Goal: Transaction & Acquisition: Purchase product/service

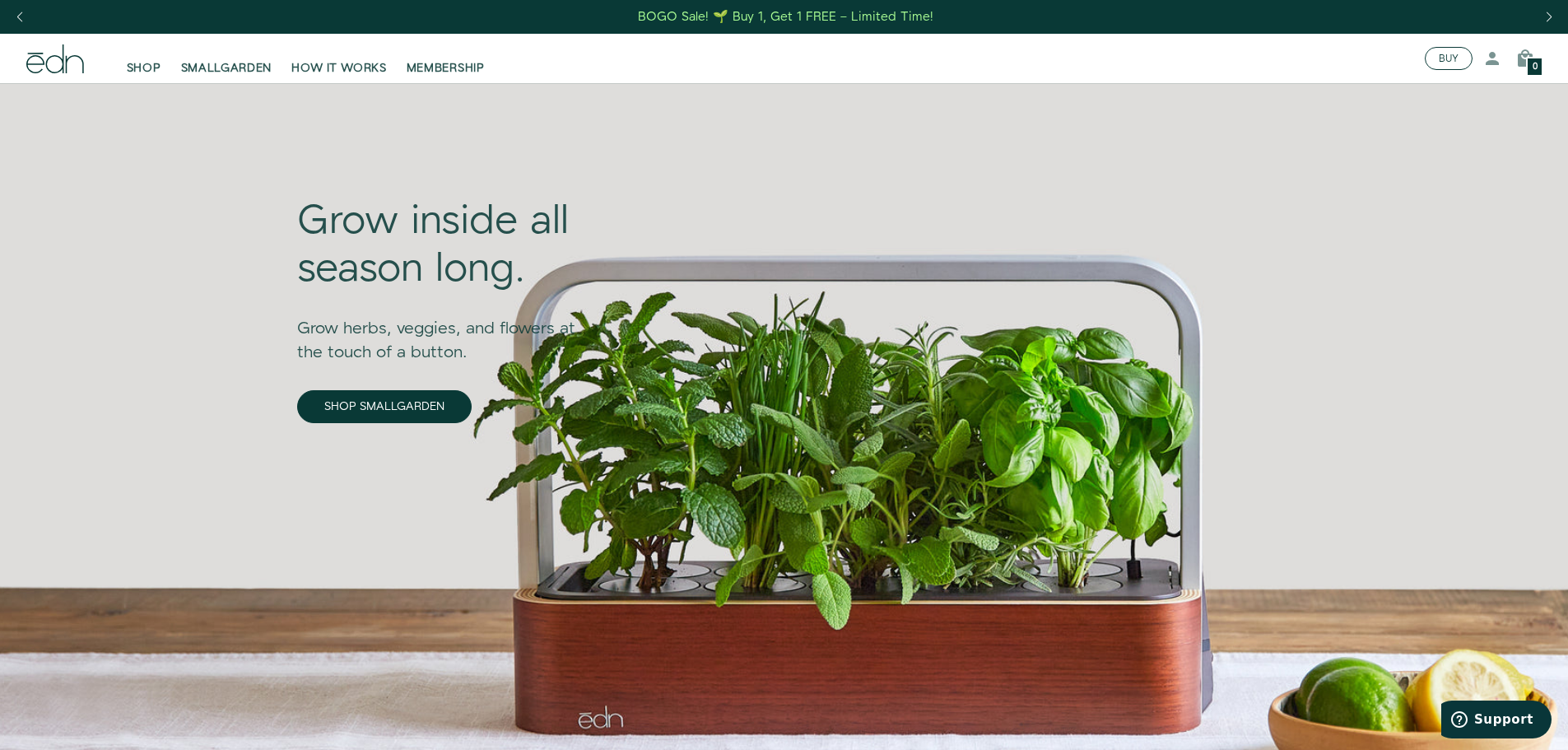
click at [1444, 56] on button "BUY" at bounding box center [1449, 57] width 47 height 23
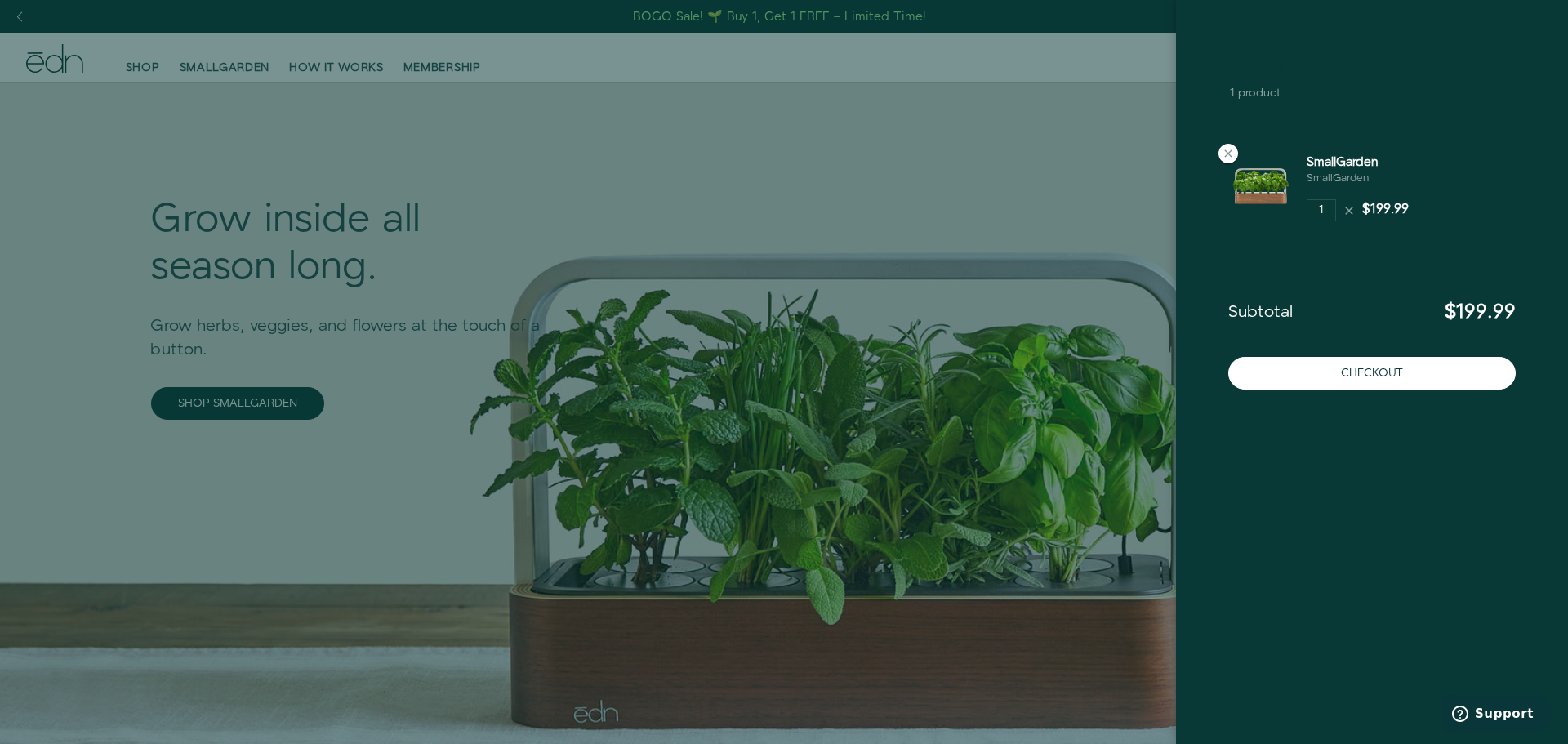
click at [1426, 61] on icon at bounding box center [1430, 62] width 20 height 20
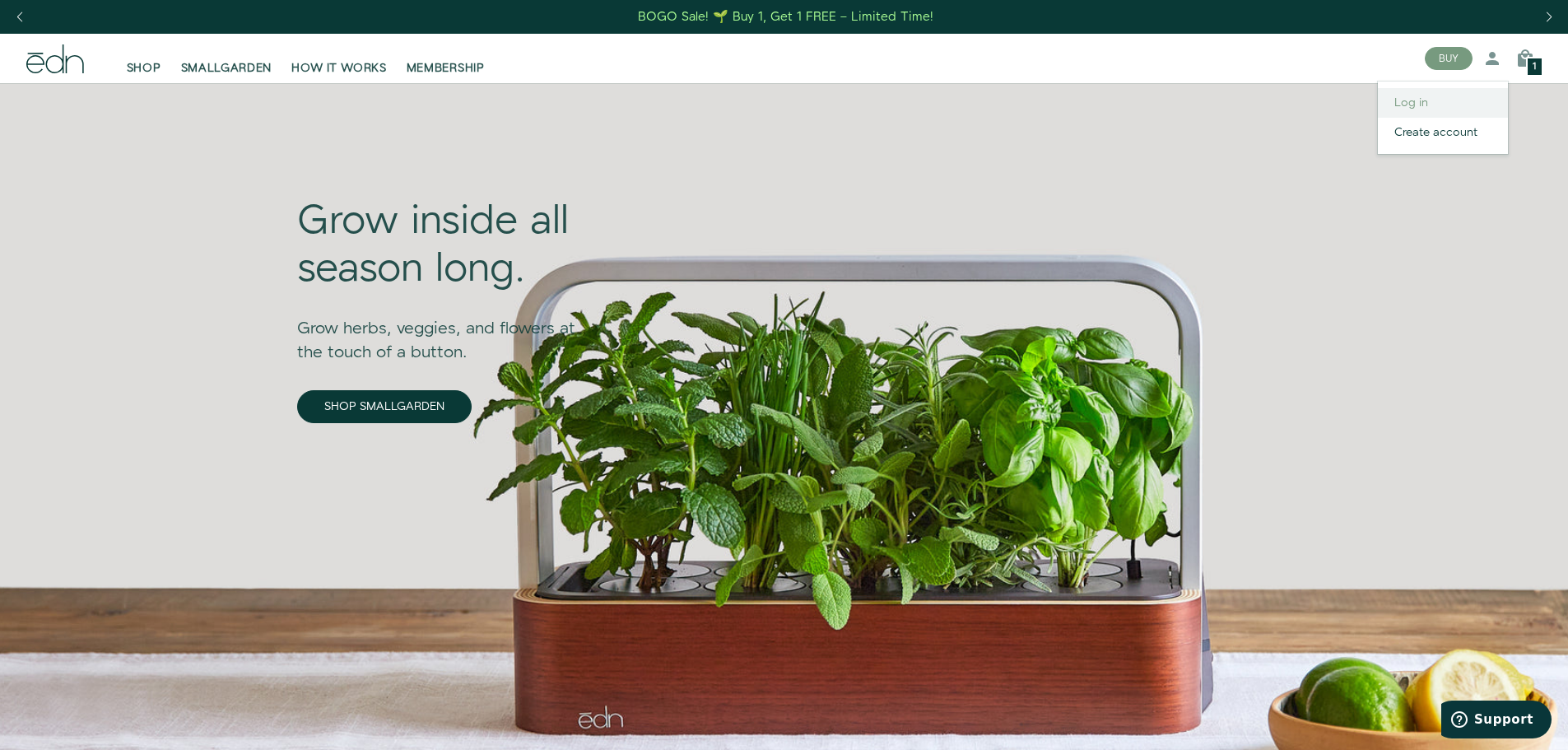
click at [1422, 102] on link "Log in" at bounding box center [1443, 103] width 130 height 30
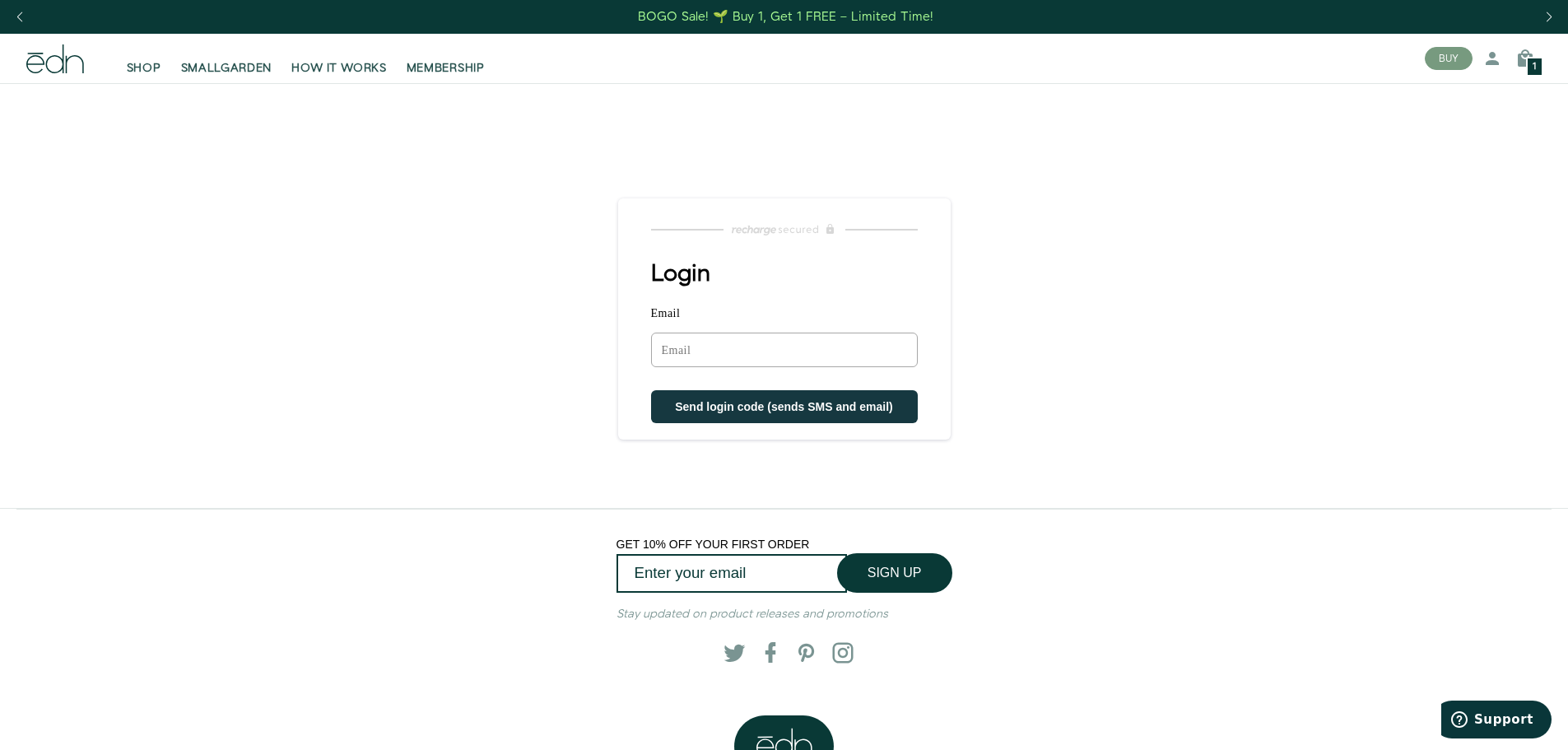
click at [852, 356] on input "Email" at bounding box center [784, 350] width 267 height 35
type input "C.HOCHSTEIN40@GMAIL.COM"
click at [748, 407] on span "Send login code (sends SMS and email)" at bounding box center [784, 408] width 218 height 13
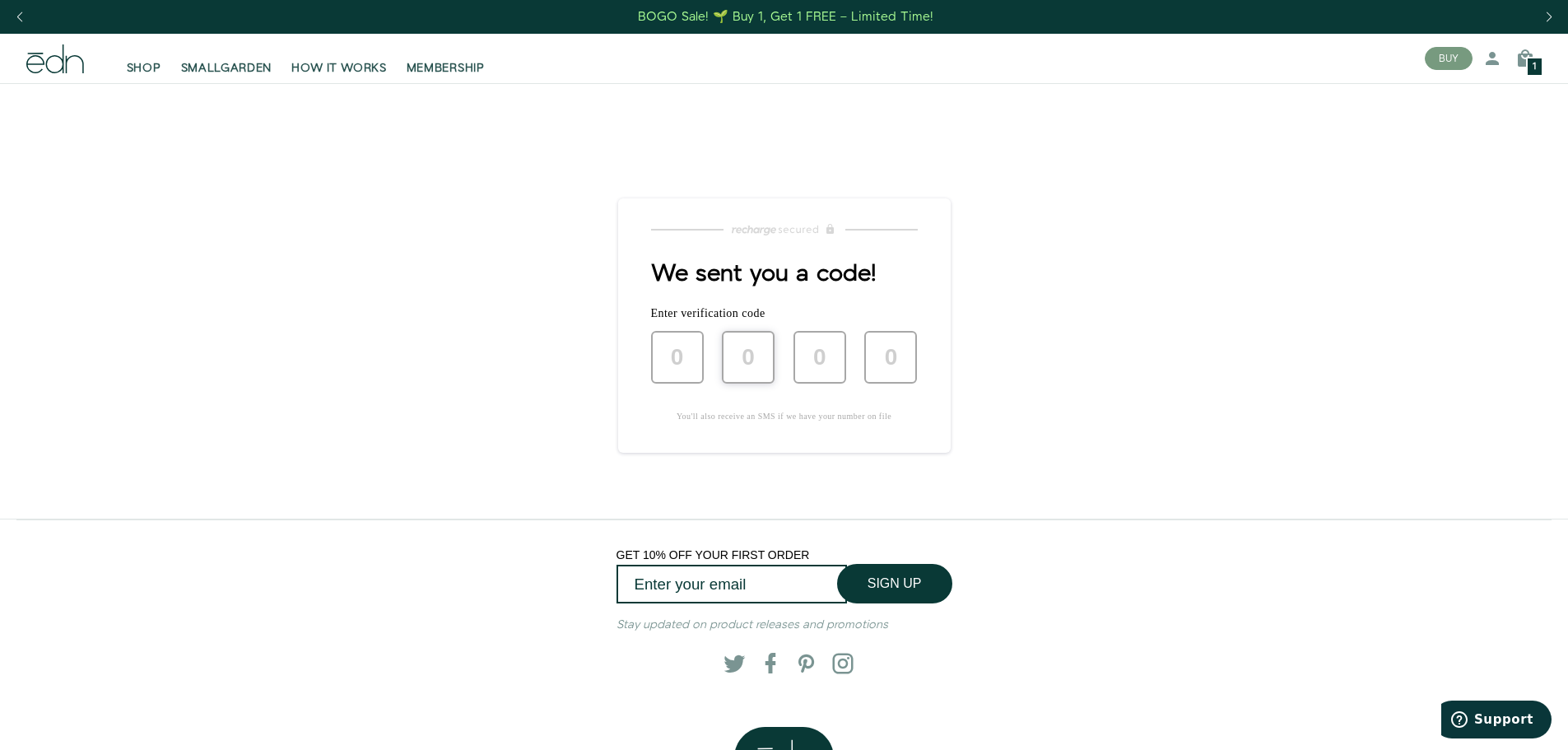
type input "6"
type input "2"
type input "8"
type input "9"
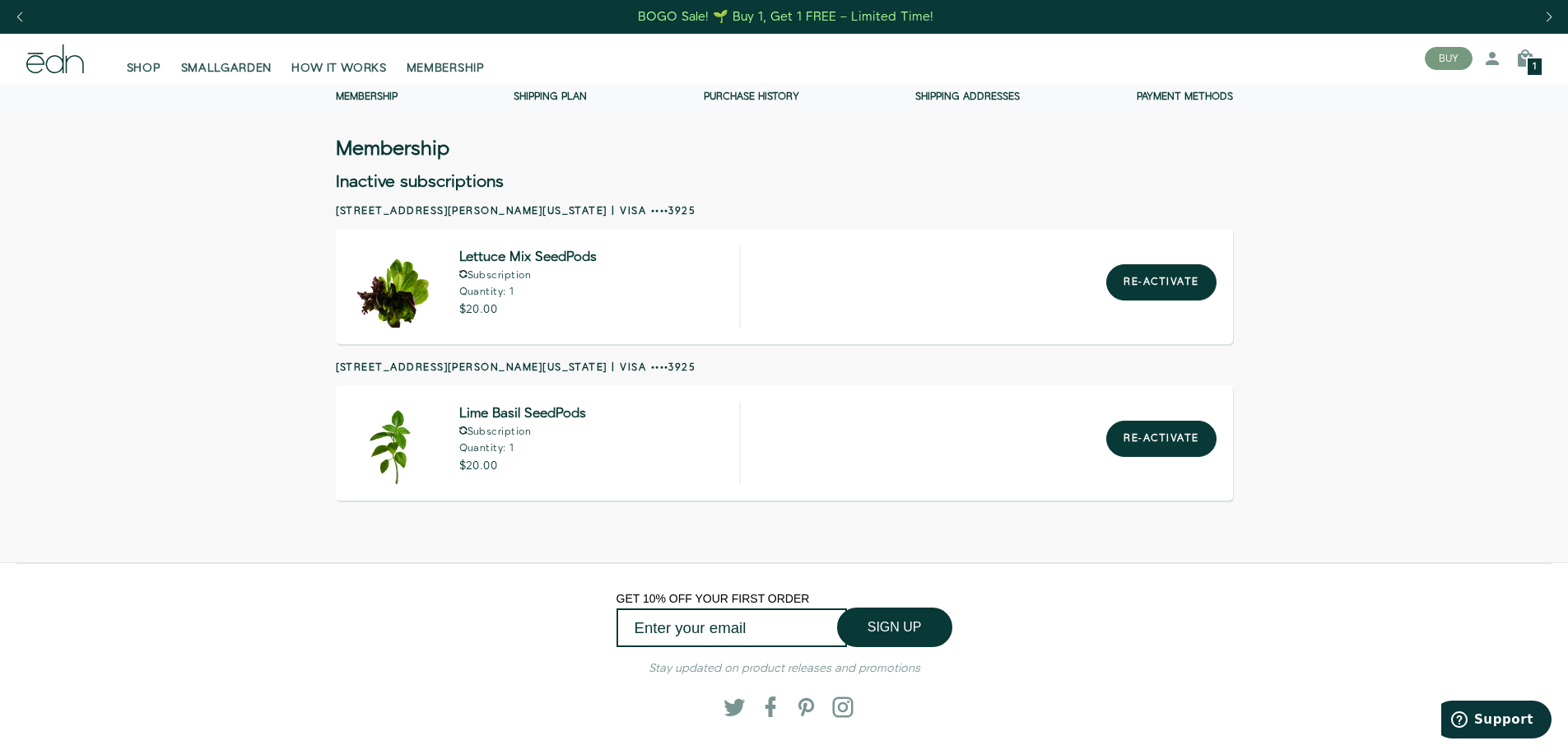
click at [719, 12] on div "BOGO Sale! 🌱 Buy 1, Get 1 FREE – Limited Time!" at bounding box center [786, 16] width 295 height 17
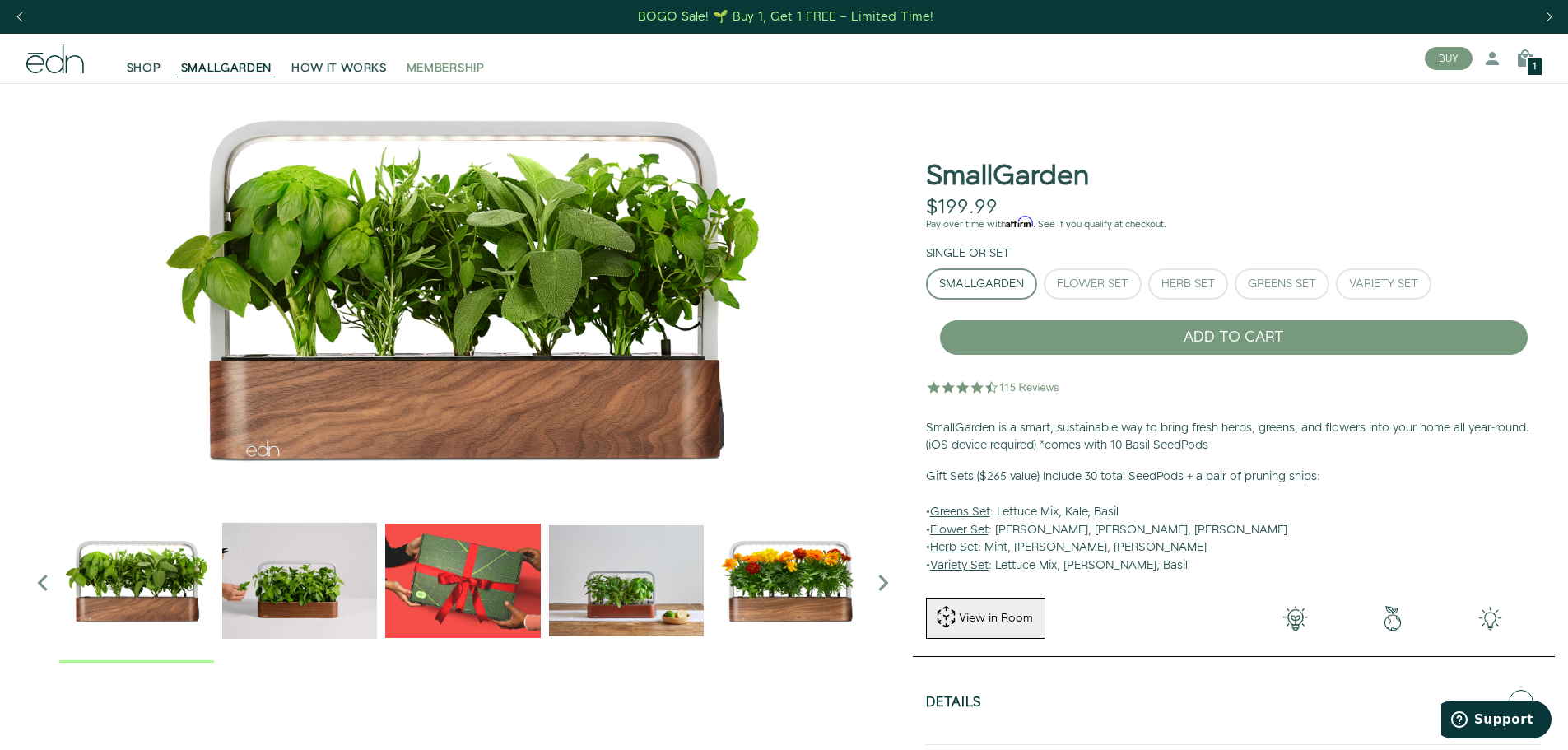
click at [448, 69] on span "MEMBERSHIP" at bounding box center [446, 68] width 78 height 16
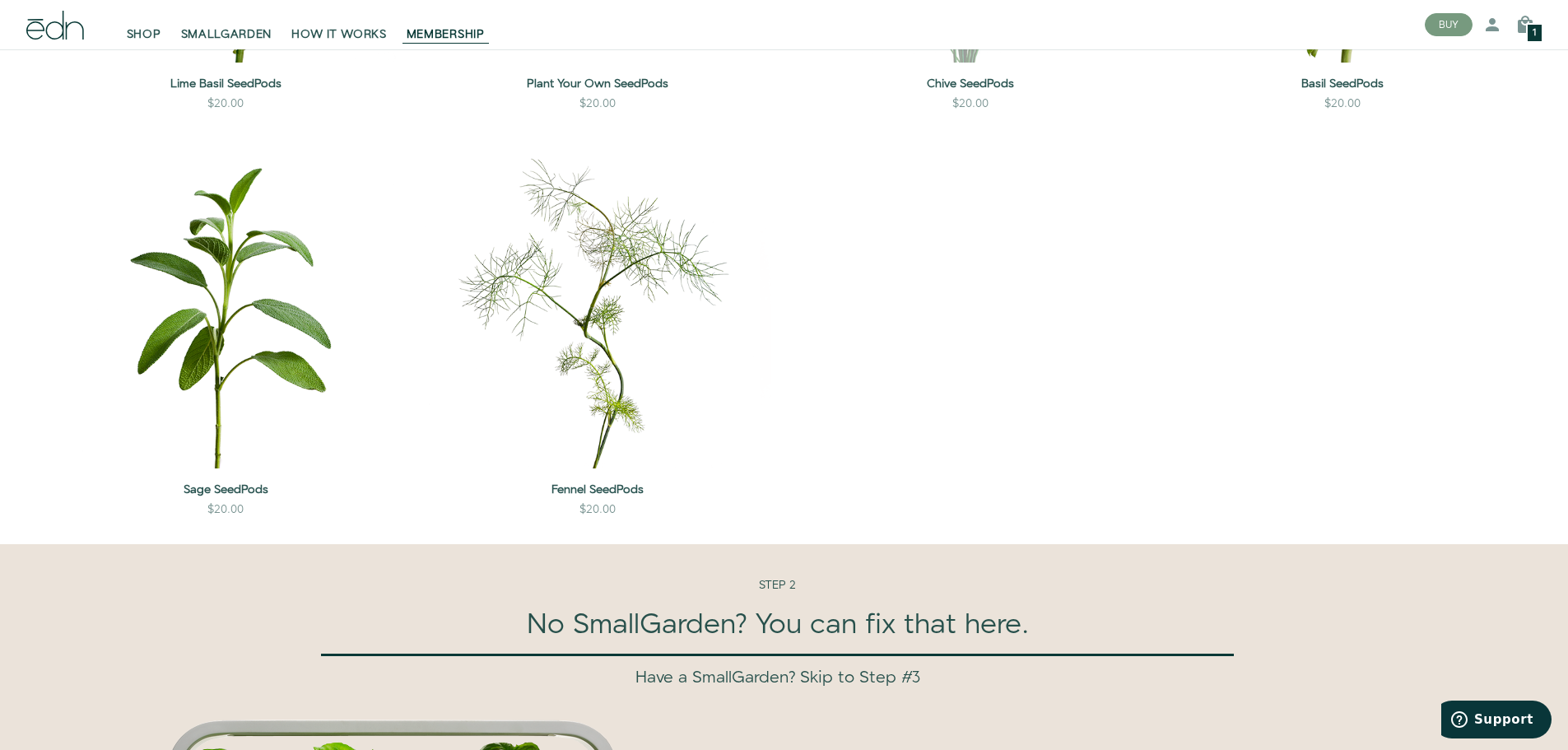
scroll to position [3457, 0]
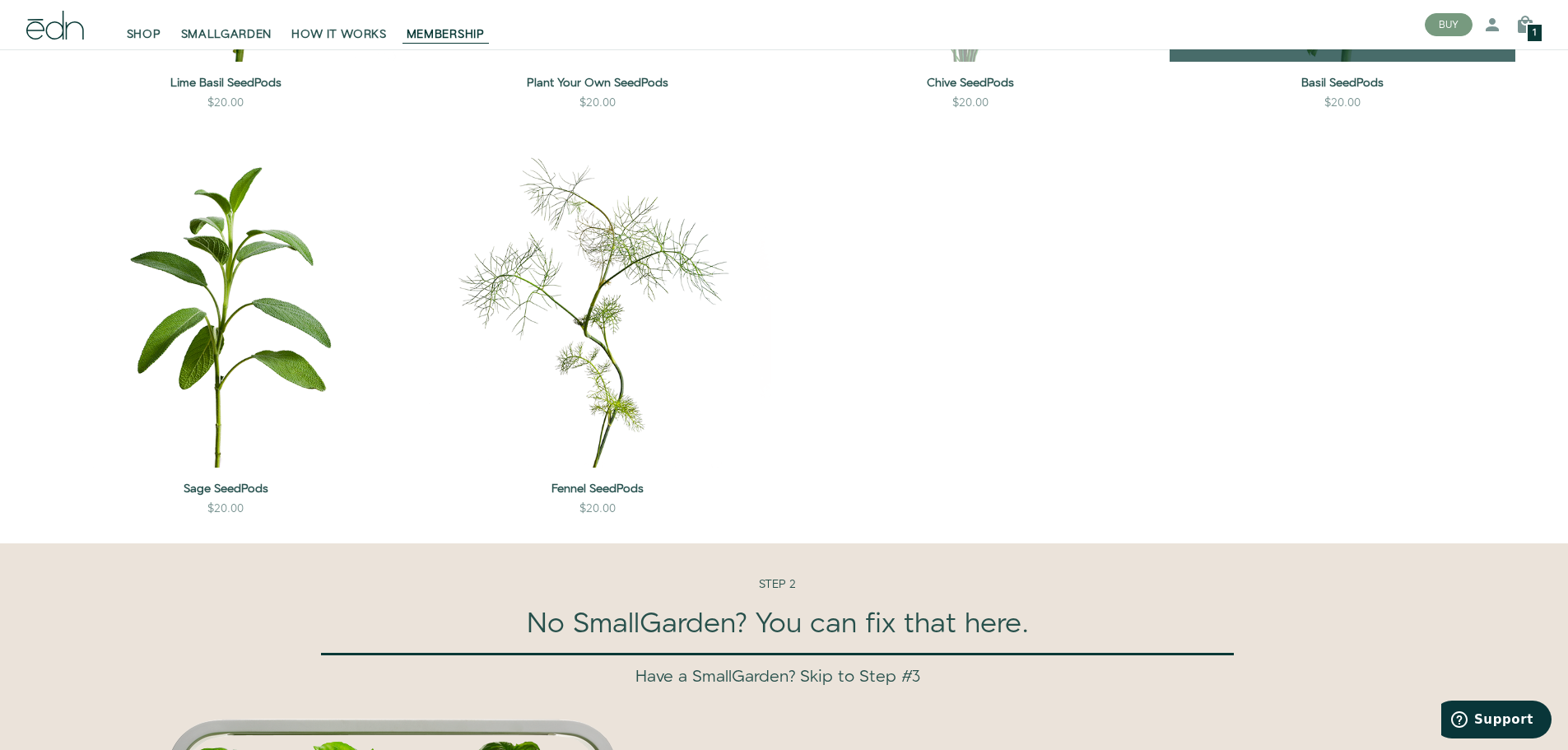
click at [1342, 93] on div "Basil SeedPods $20.00 ADD TO CART ADD MEMBERSHIP" at bounding box center [1342, 91] width 346 height 59
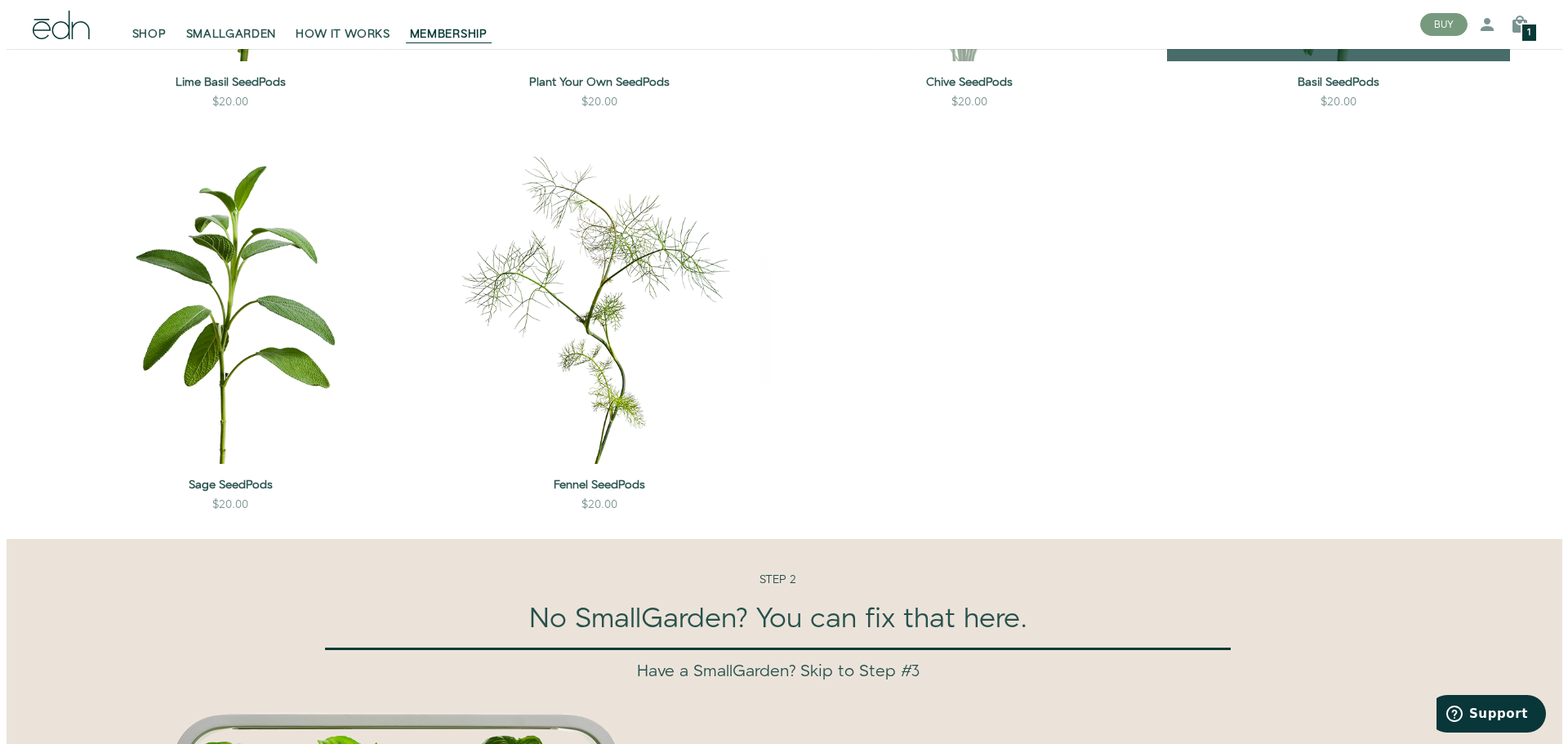
scroll to position [3443, 0]
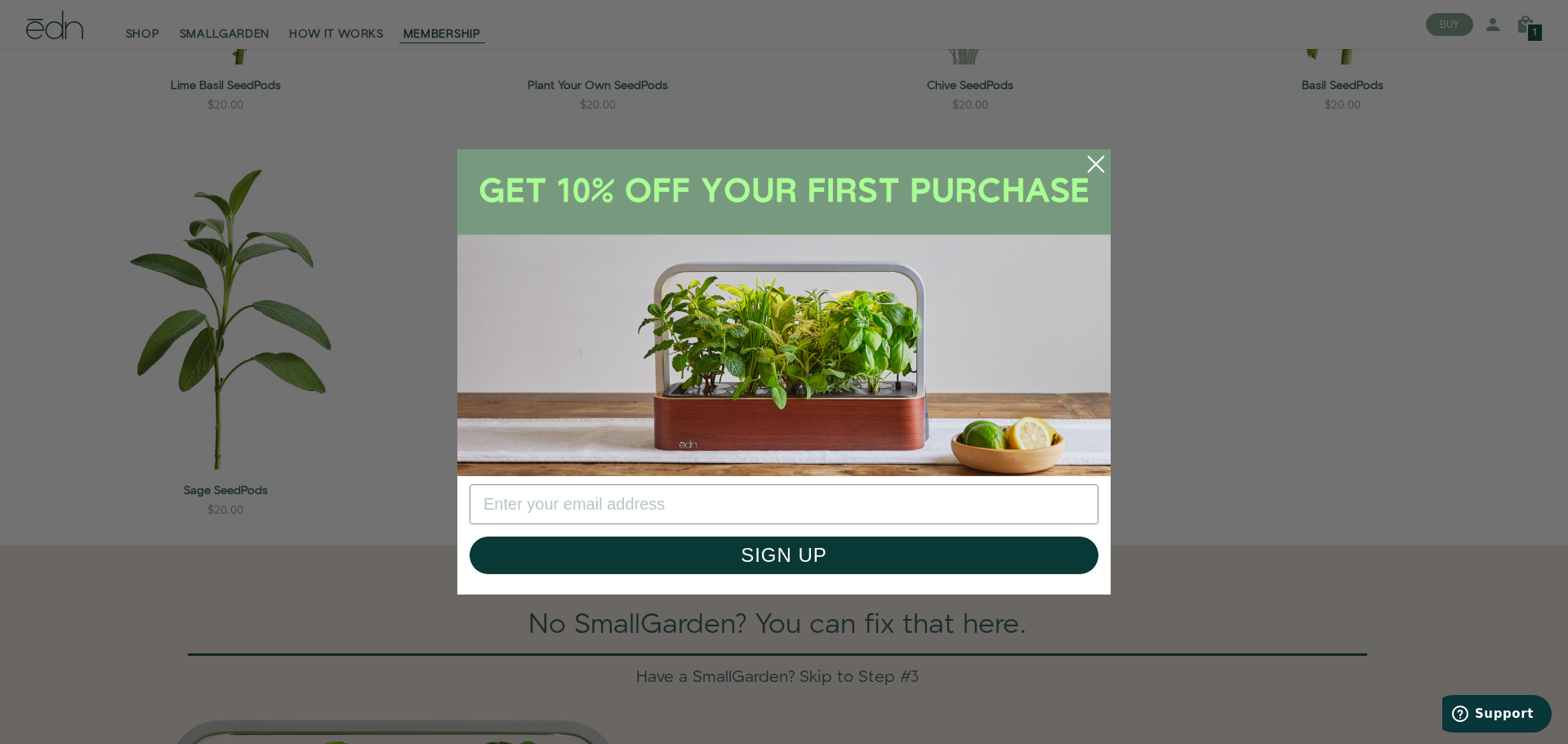
click at [1094, 162] on icon "Close dialog" at bounding box center [1096, 164] width 14 height 14
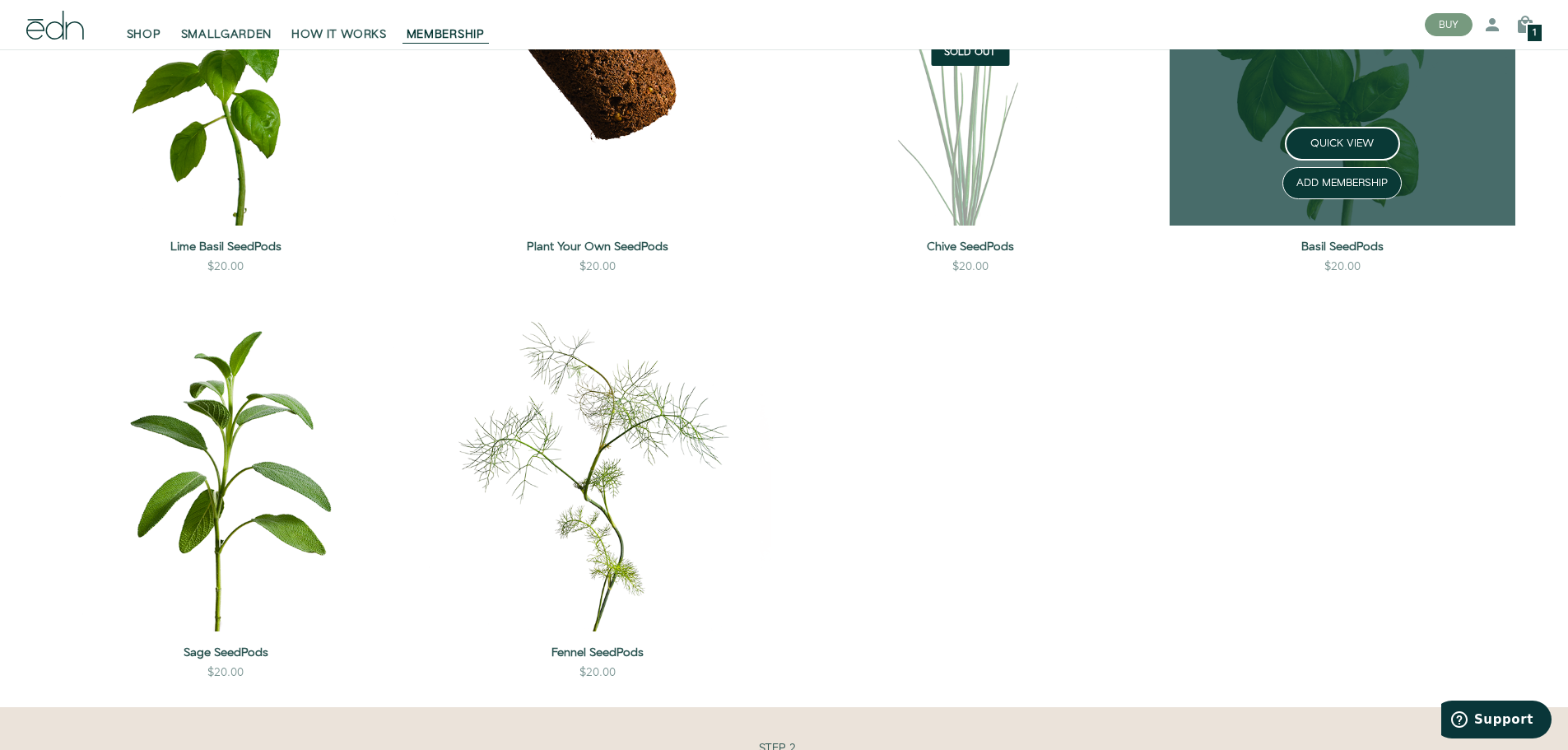
scroll to position [3292, 0]
click at [1348, 180] on button "ADD MEMBERSHIP" at bounding box center [1342, 183] width 119 height 32
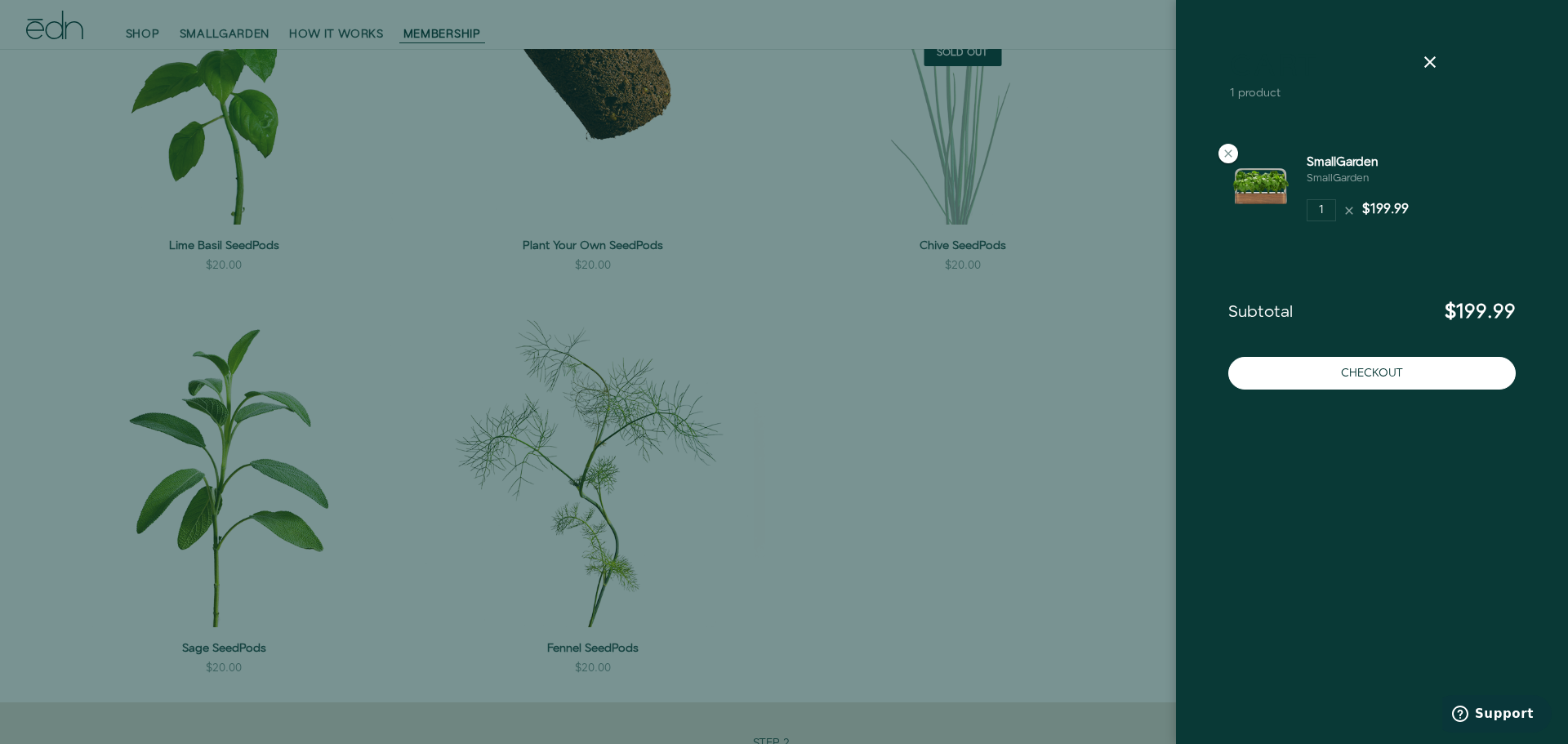
click at [1440, 60] on div at bounding box center [1430, 62] width 46 height 20
click at [1434, 60] on icon at bounding box center [1430, 62] width 20 height 20
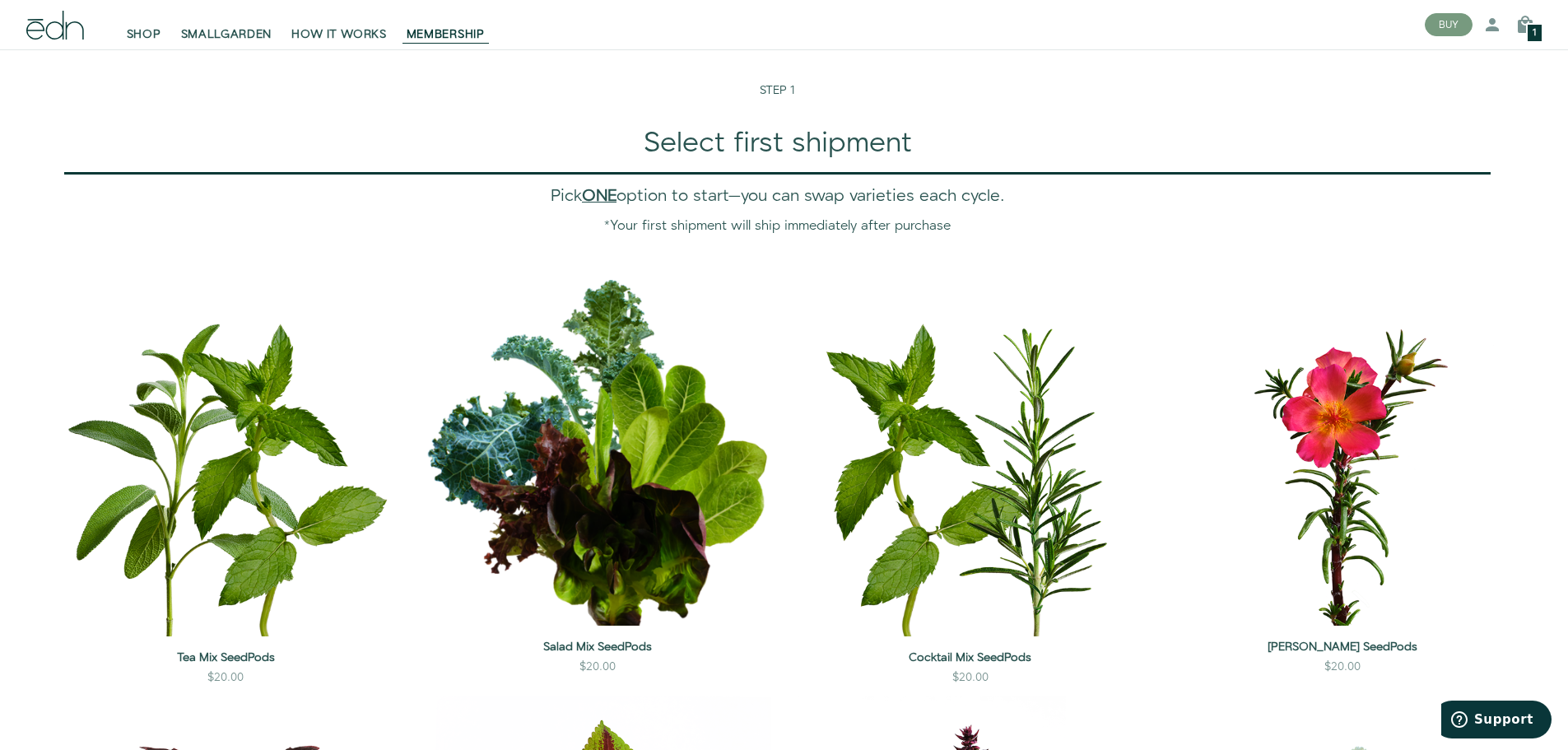
scroll to position [1070, 0]
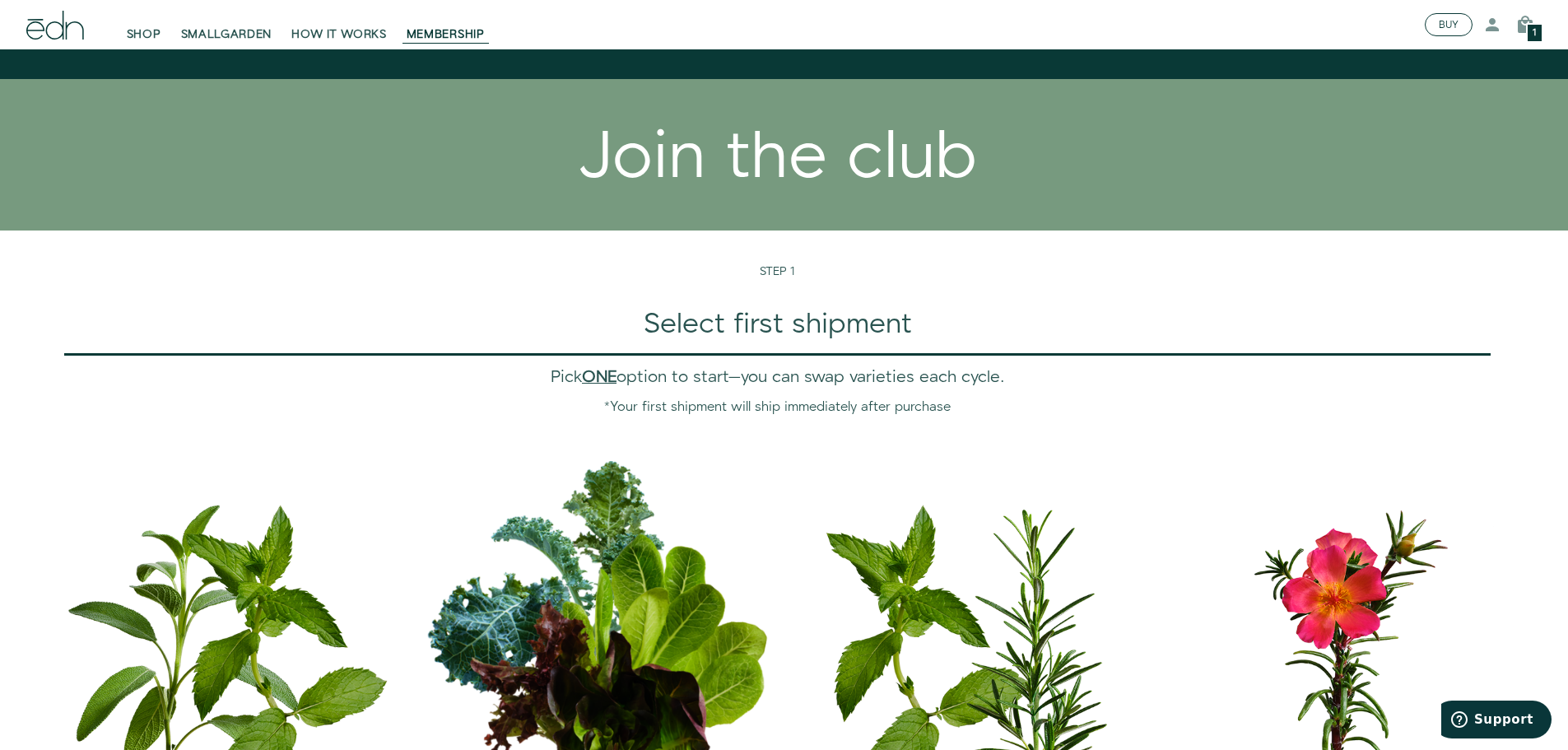
click at [1439, 29] on button "BUY" at bounding box center [1449, 24] width 47 height 23
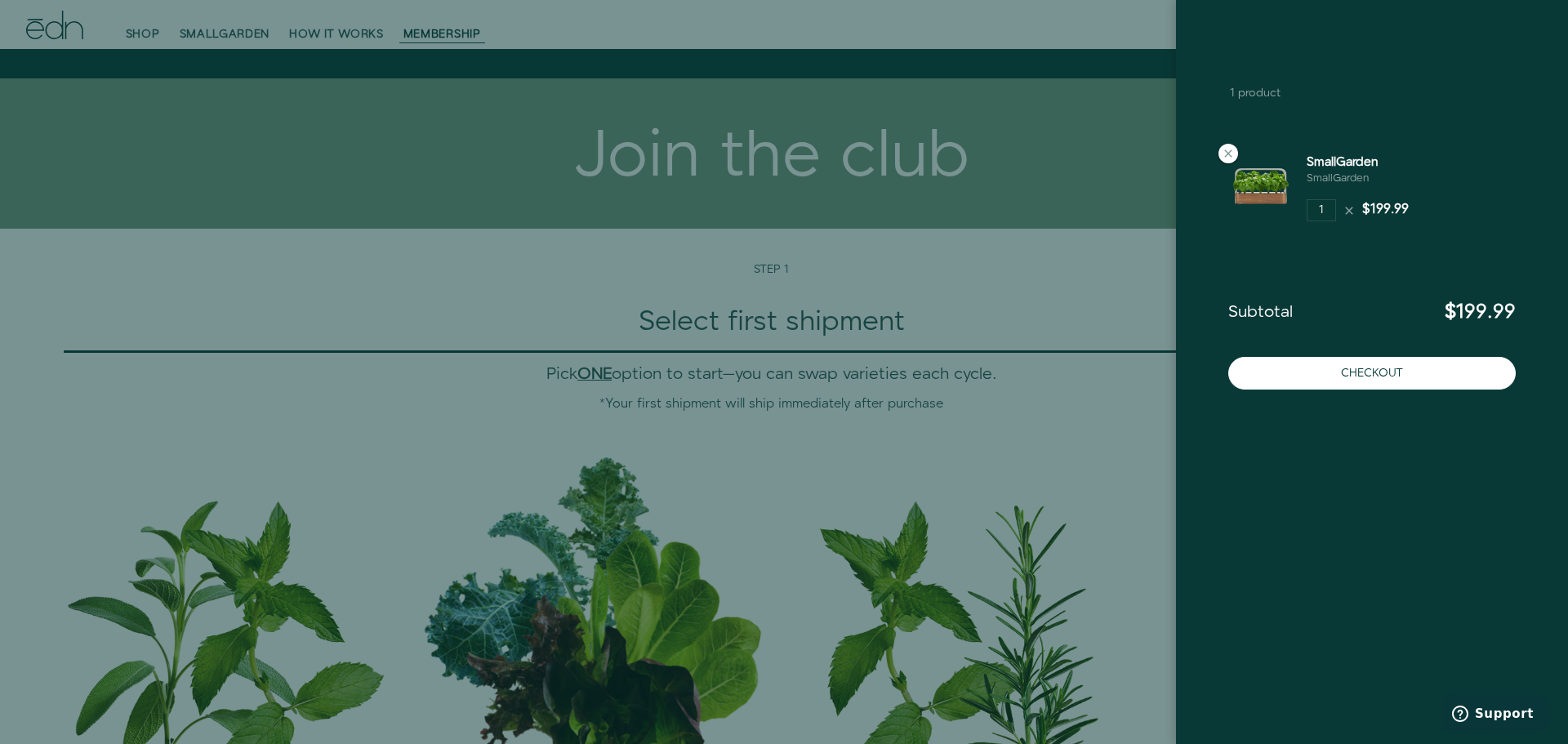
click at [1430, 59] on icon at bounding box center [1430, 62] width 20 height 20
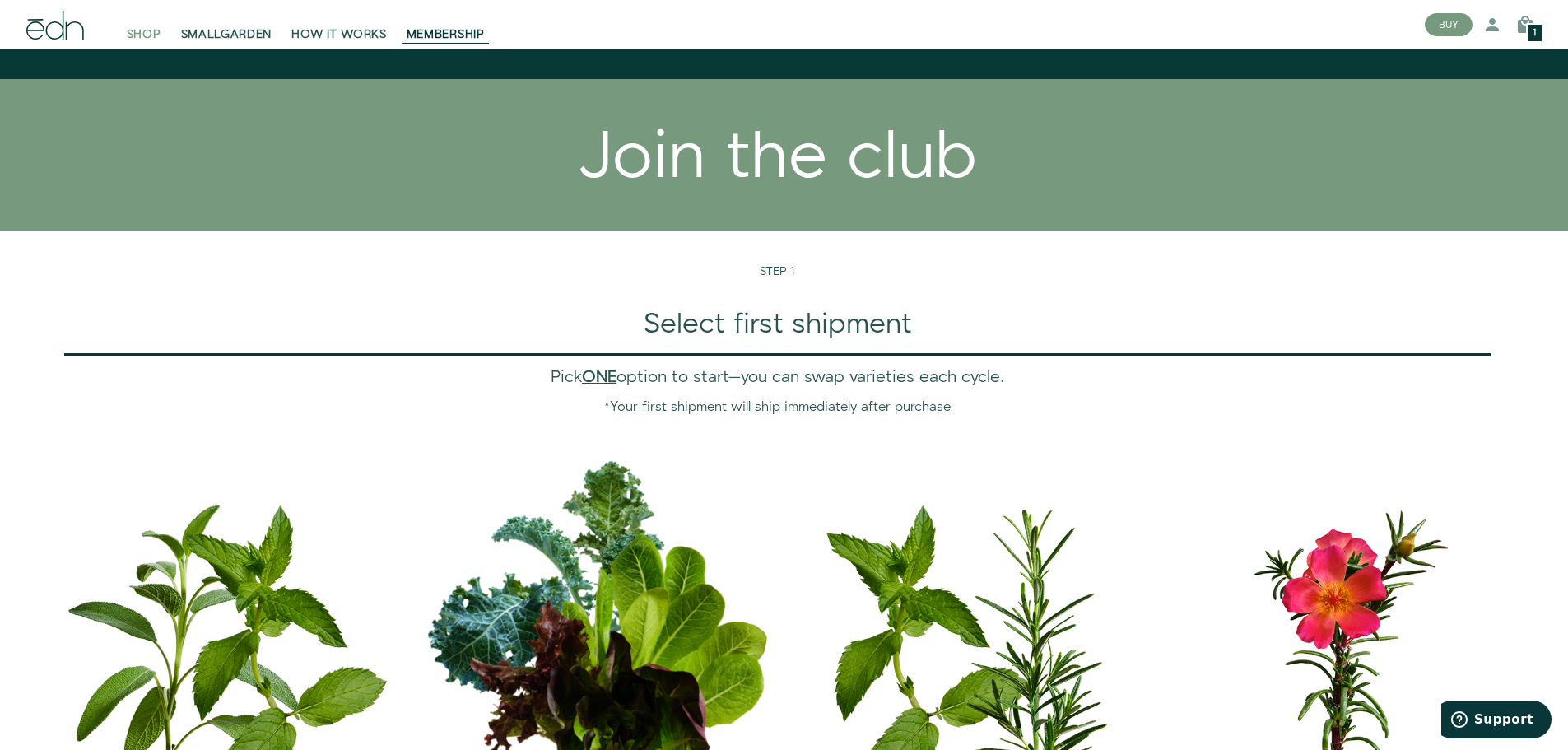
click at [138, 30] on span "SHOP" at bounding box center [144, 35] width 35 height 16
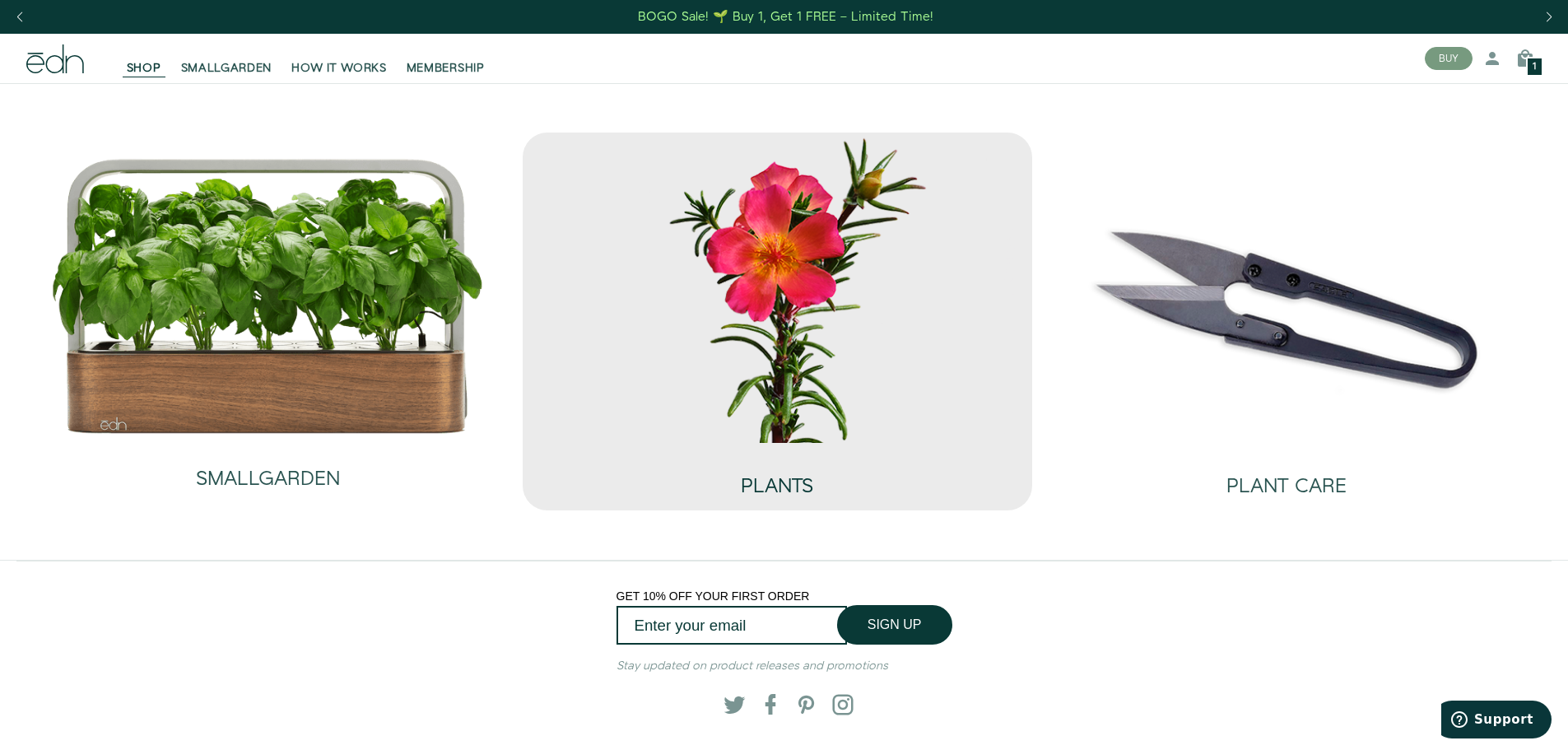
click at [780, 454] on div "PLANTS" at bounding box center [777, 470] width 72 height 55
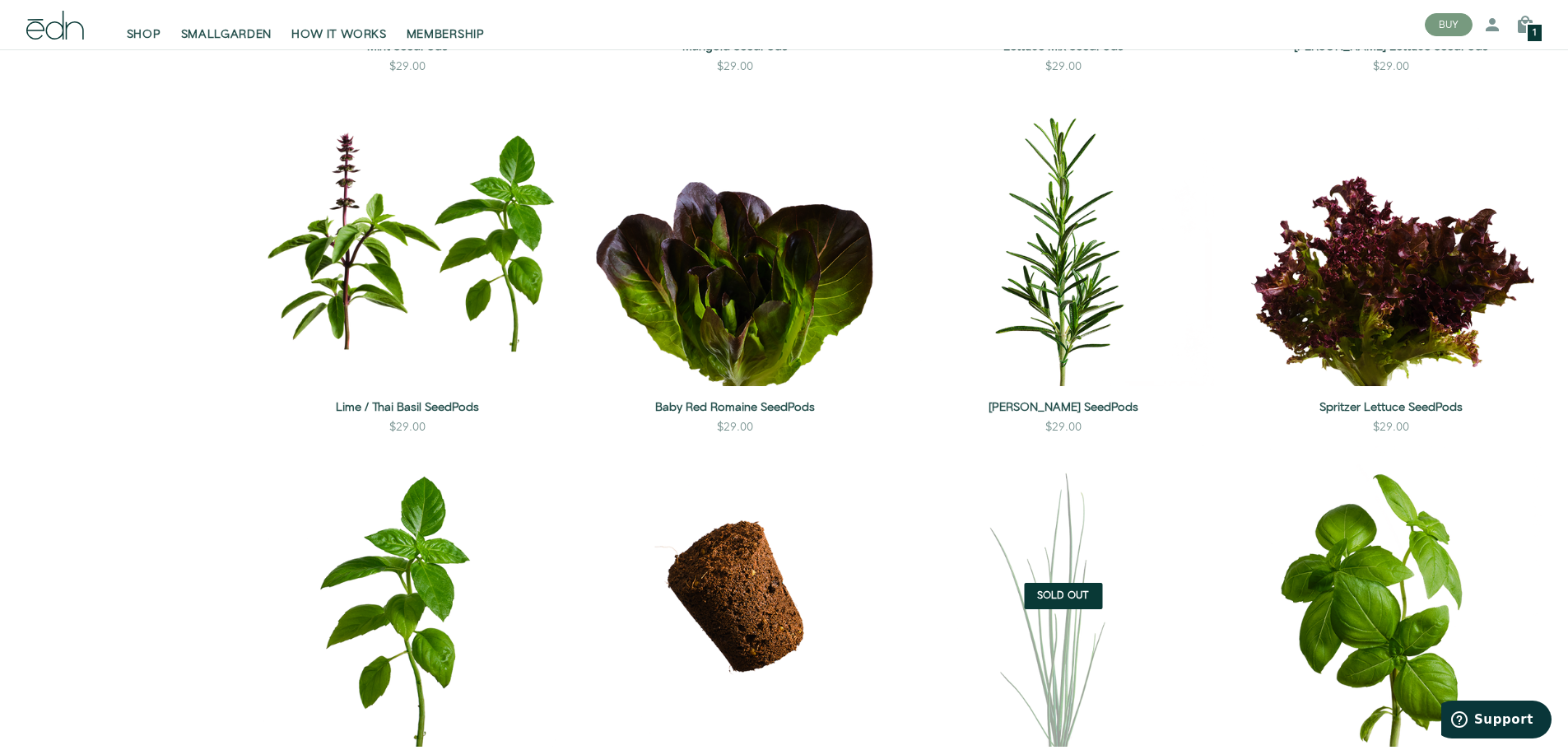
scroll to position [1481, 0]
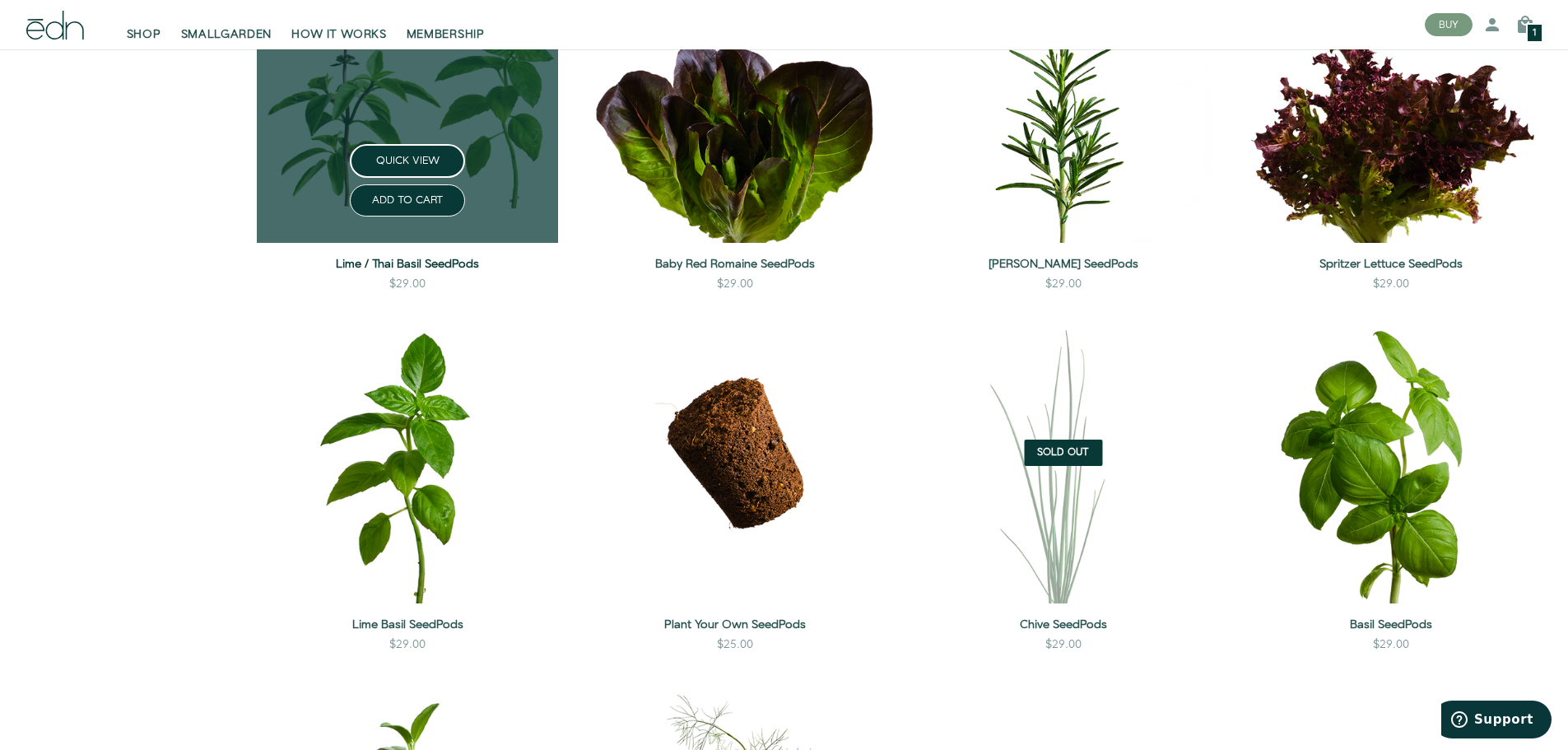
click at [399, 272] on link "Lime / Thai Basil SeedPods" at bounding box center [407, 264] width 302 height 16
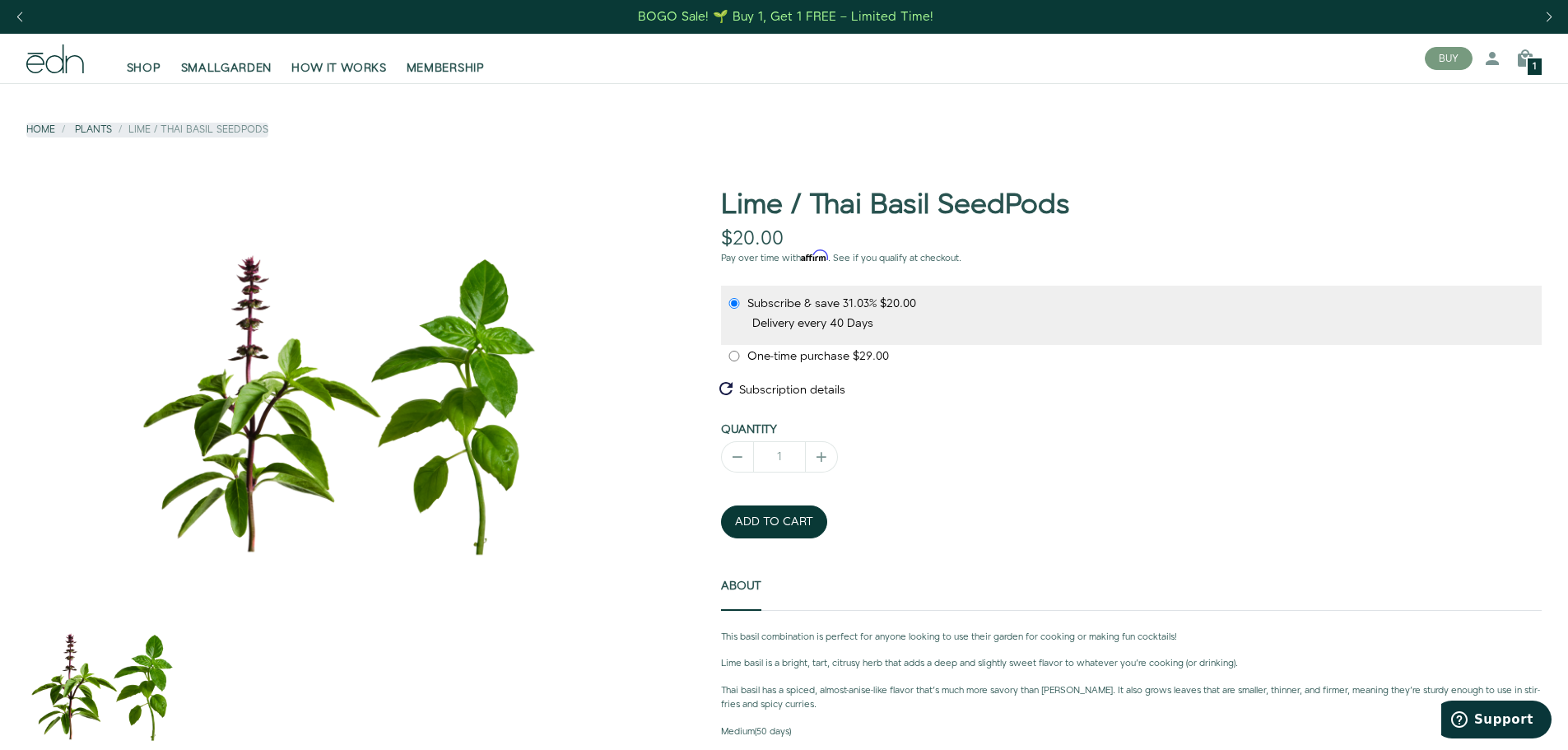
click at [18, 11] on div "Previous slide" at bounding box center [19, 17] width 22 height 36
click at [21, 20] on div "Previous slide" at bounding box center [19, 17] width 22 height 36
click at [152, 67] on span "SHOP" at bounding box center [144, 68] width 35 height 16
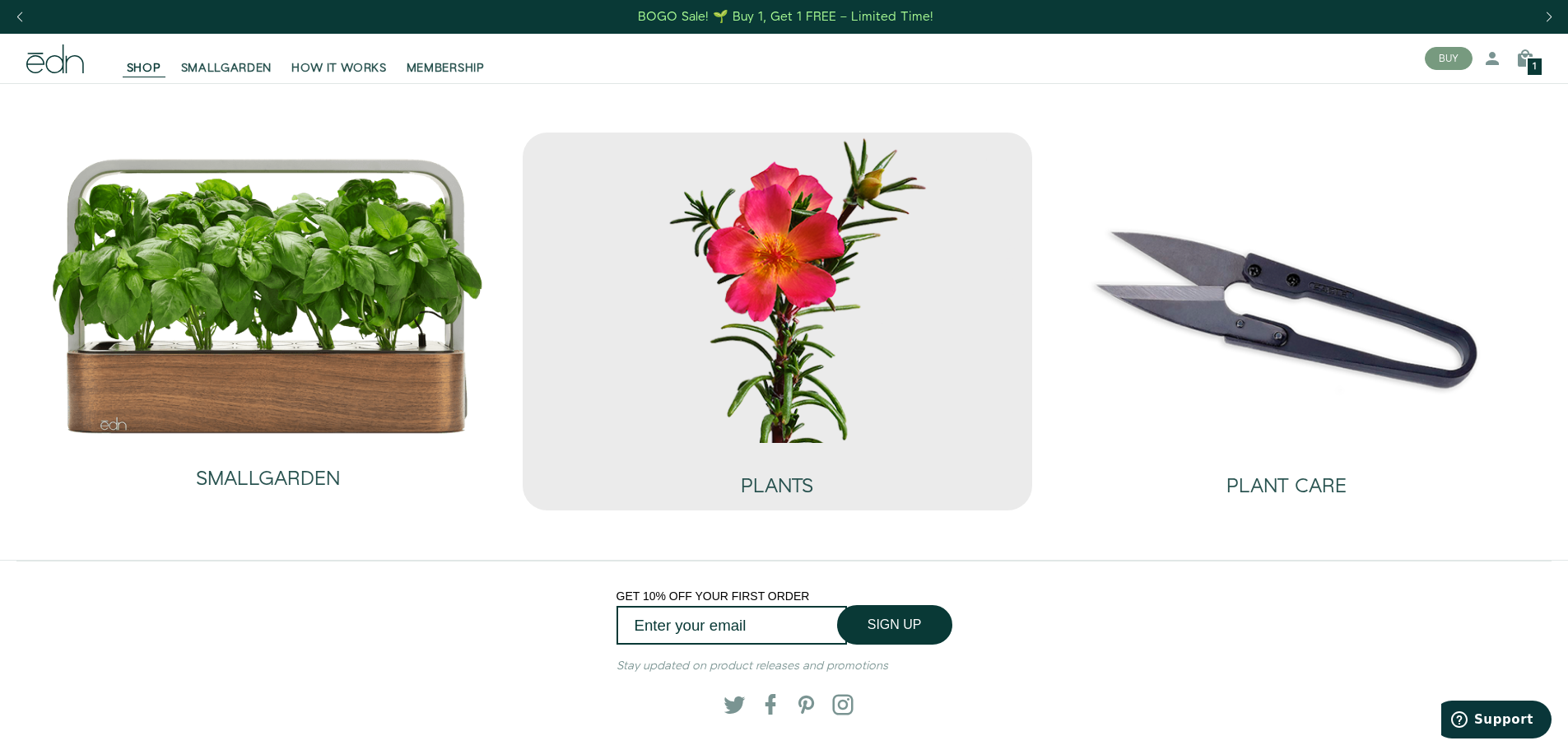
click at [769, 380] on img at bounding box center [778, 287] width 483 height 310
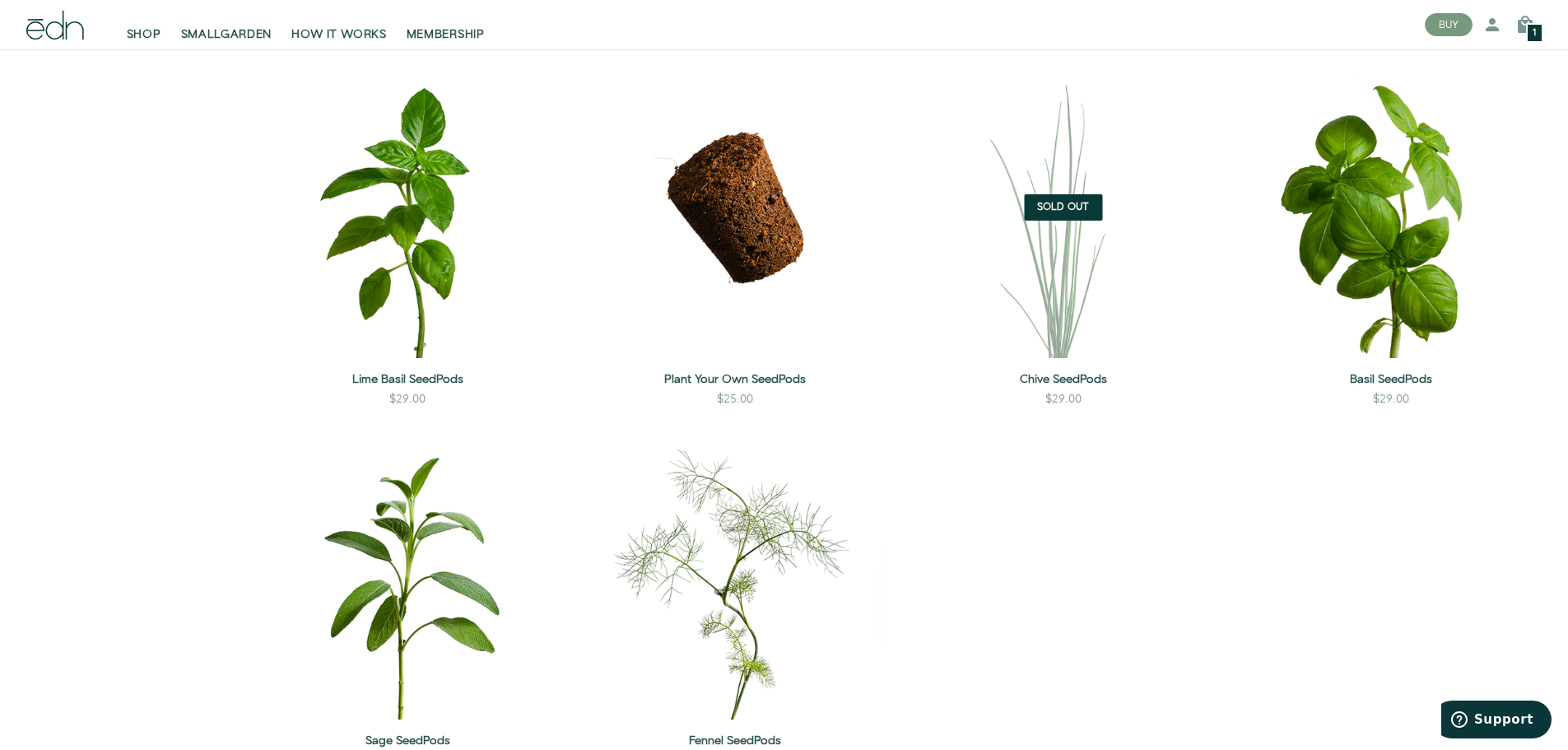
scroll to position [1728, 0]
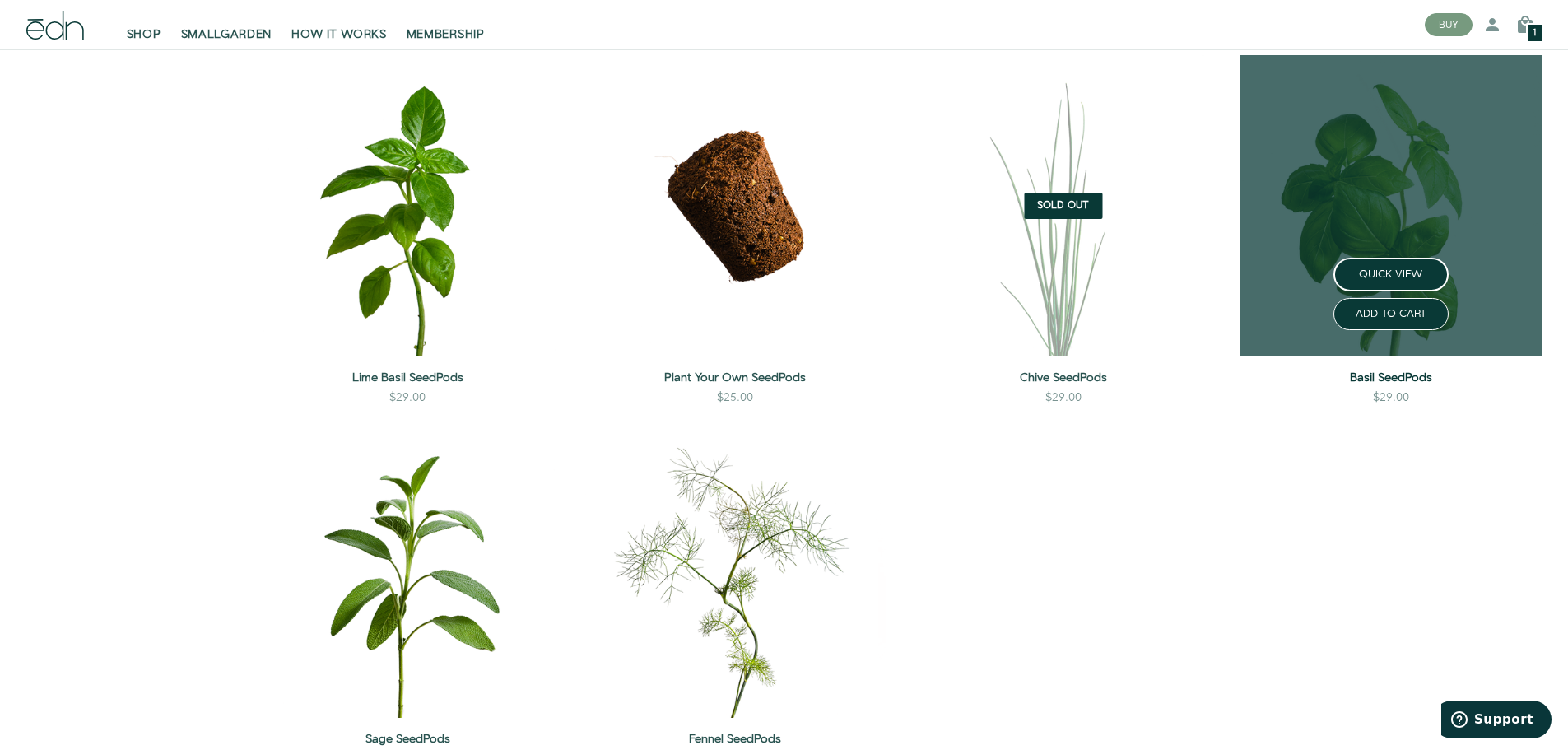
click at [1379, 372] on link "Basil SeedPods" at bounding box center [1391, 377] width 302 height 16
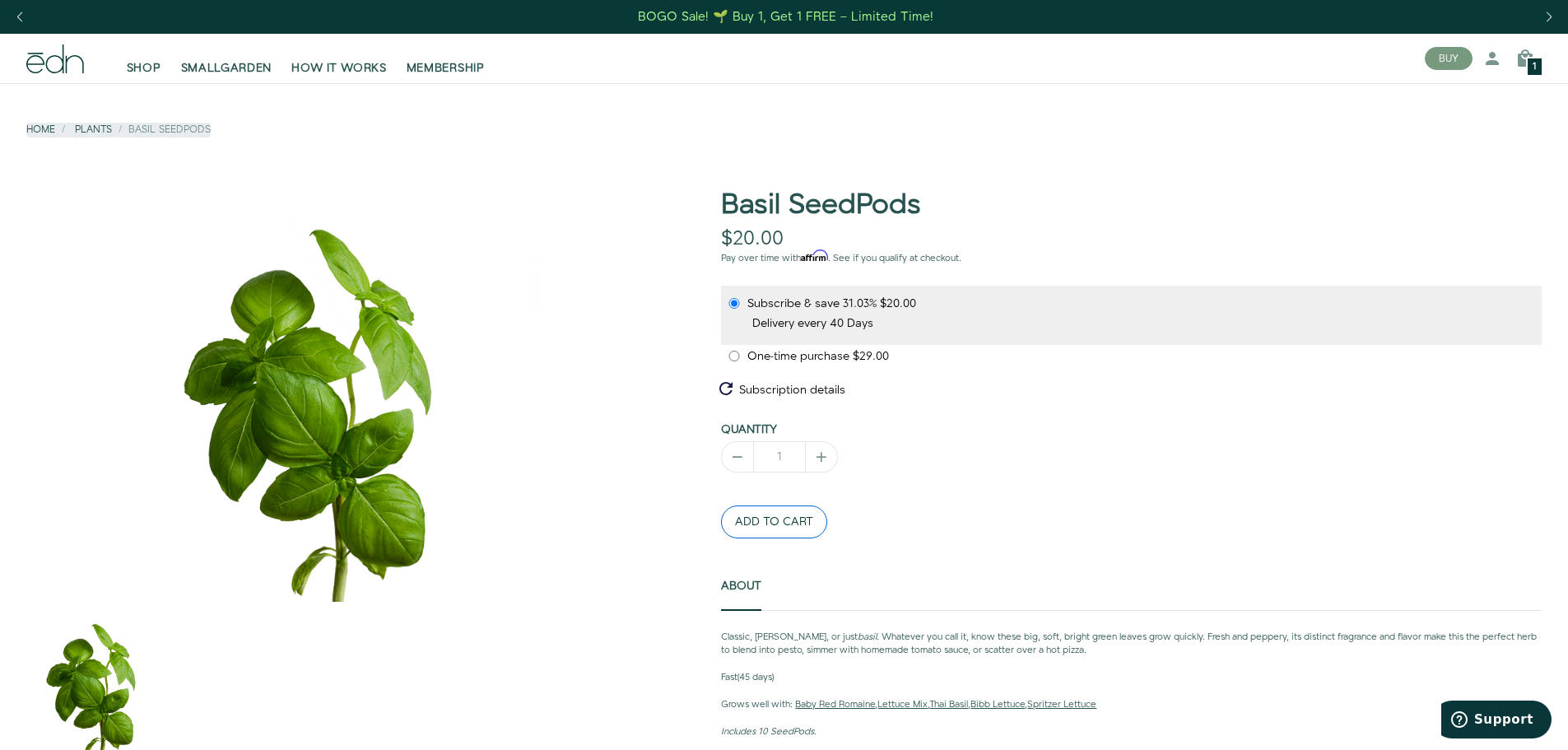
click at [740, 519] on button "ADD TO CART" at bounding box center [774, 521] width 106 height 33
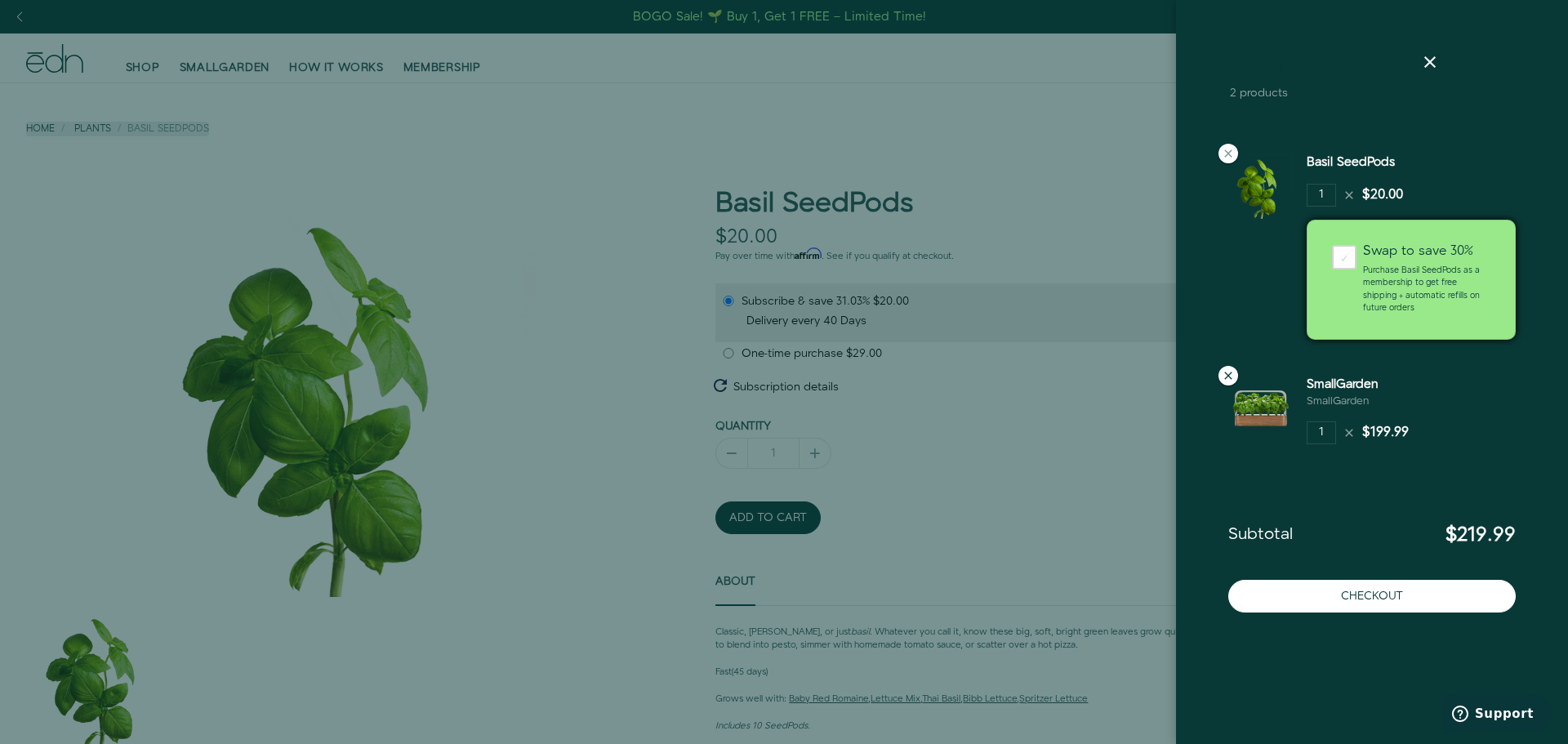
click at [1229, 372] on icon at bounding box center [1228, 375] width 13 height 13
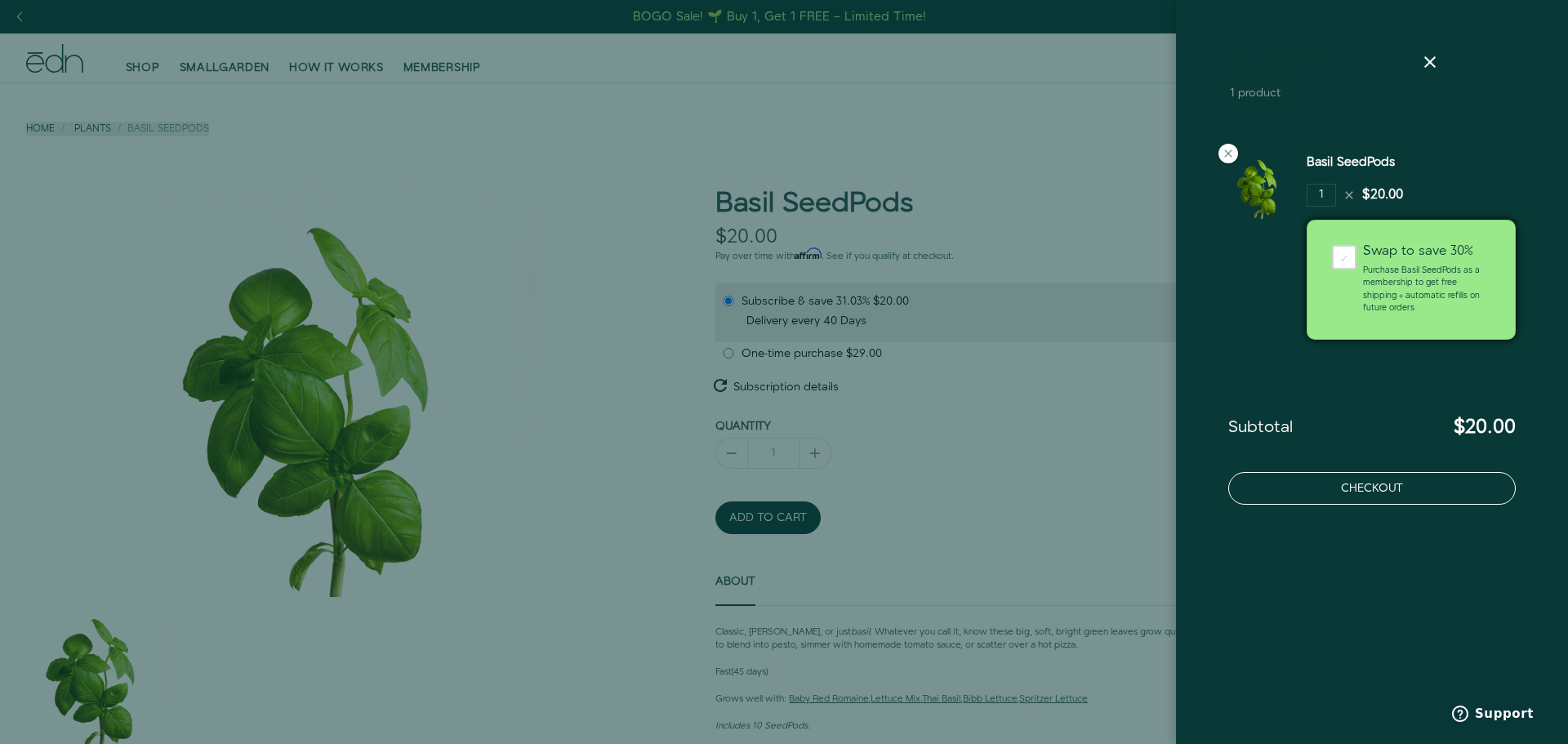
click at [1385, 486] on button "Checkout" at bounding box center [1372, 488] width 288 height 33
